Goal: Task Accomplishment & Management: Manage account settings

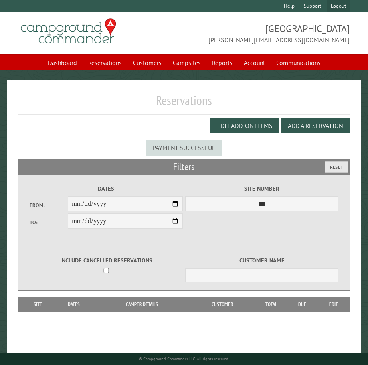
click at [336, 8] on link "Logout" at bounding box center [338, 6] width 23 height 12
select select "**********"
